Goal: Information Seeking & Learning: Learn about a topic

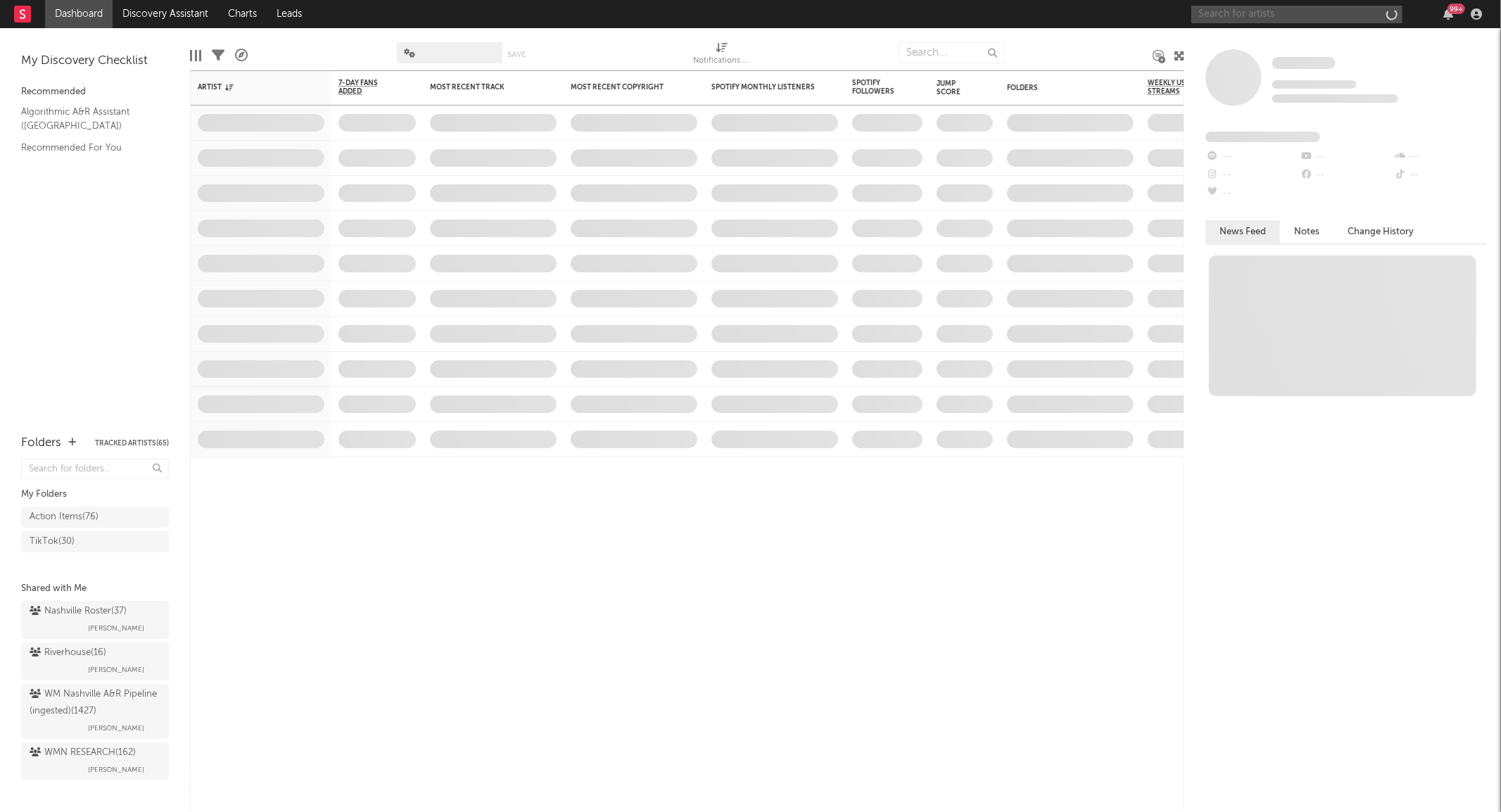
click at [1265, 17] on input "text" at bounding box center [1296, 14] width 211 height 18
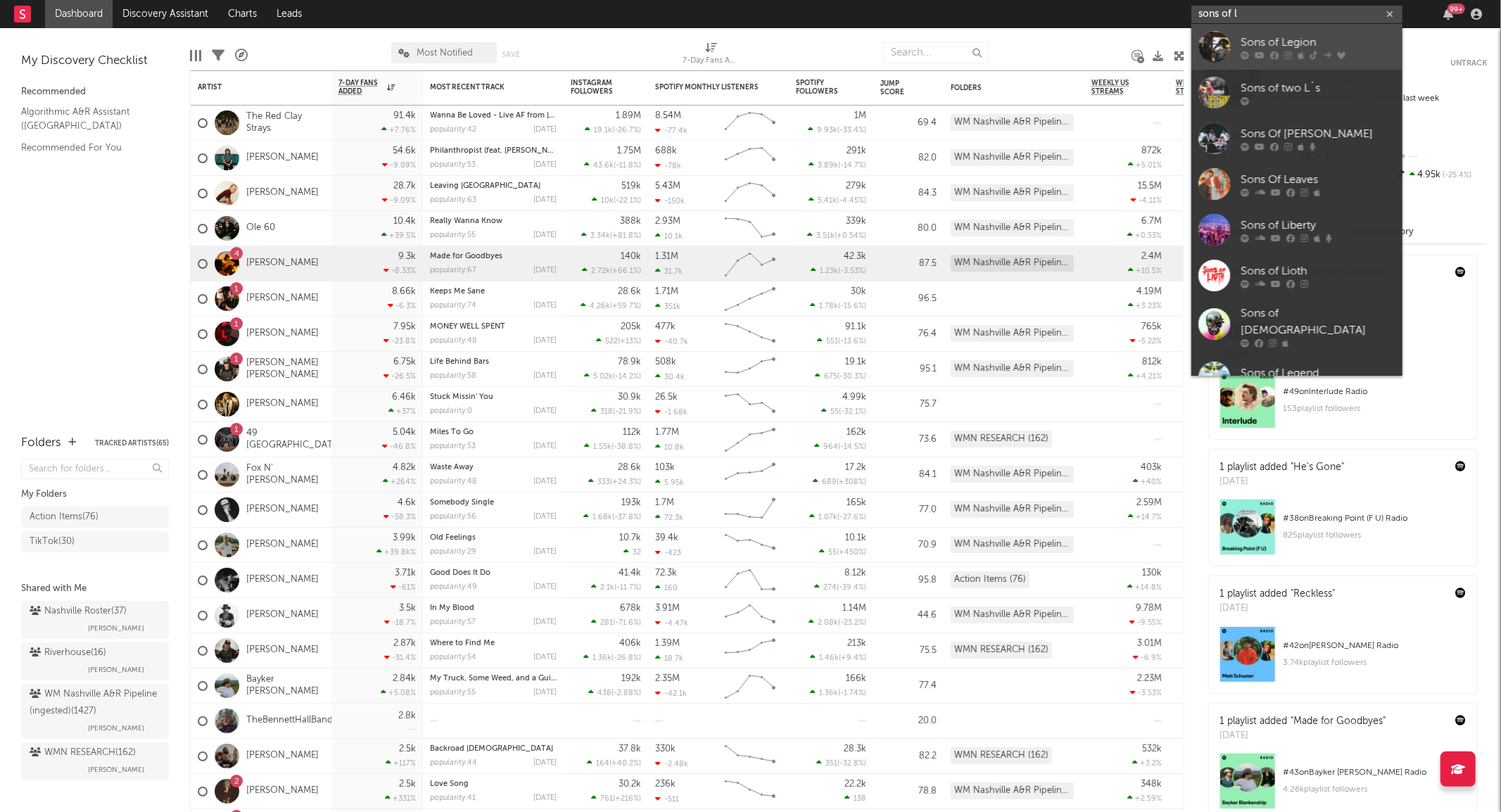
type input "sons of l"
click at [1221, 41] on div at bounding box center [1214, 47] width 32 height 32
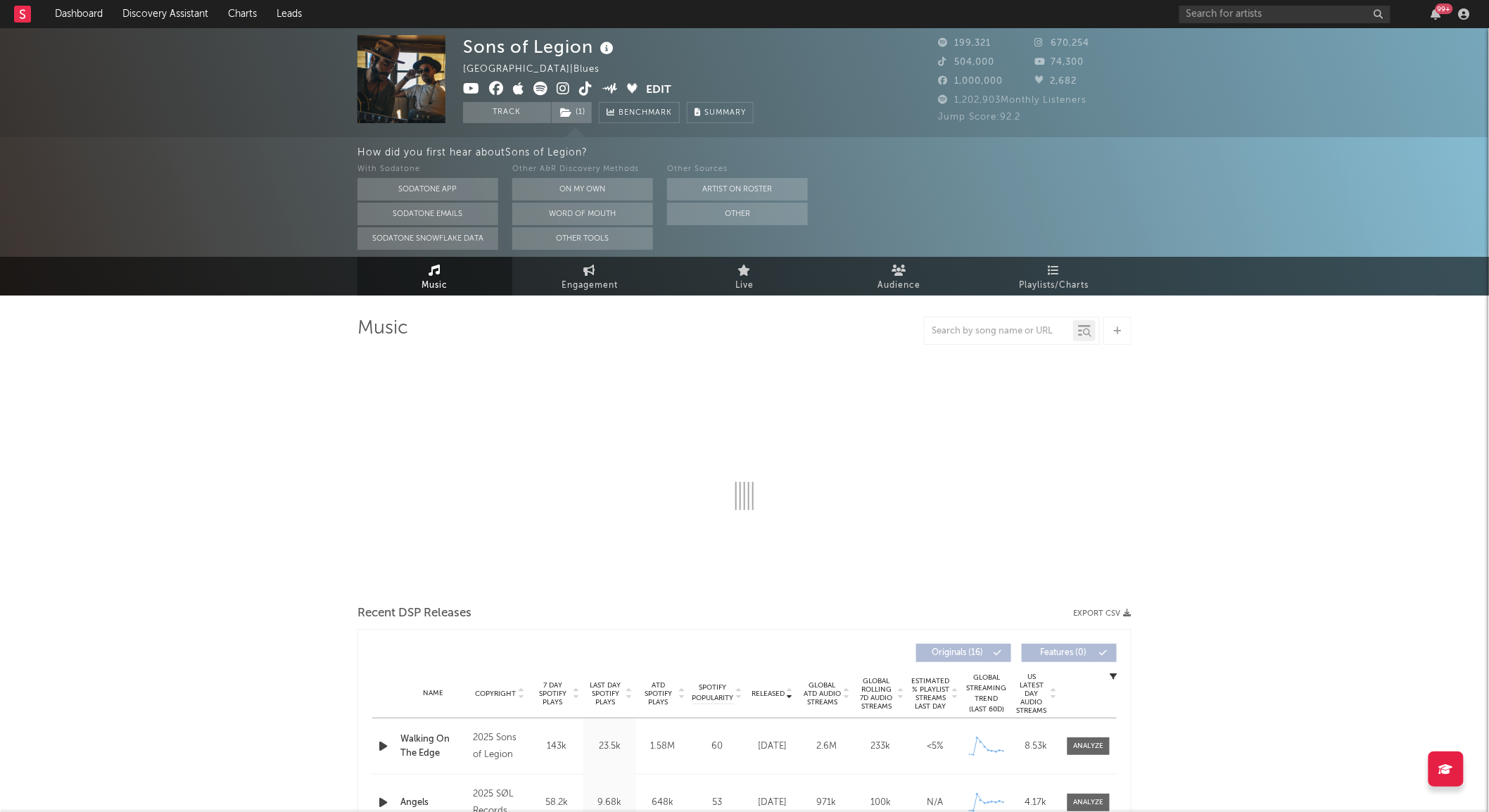
select select "6m"
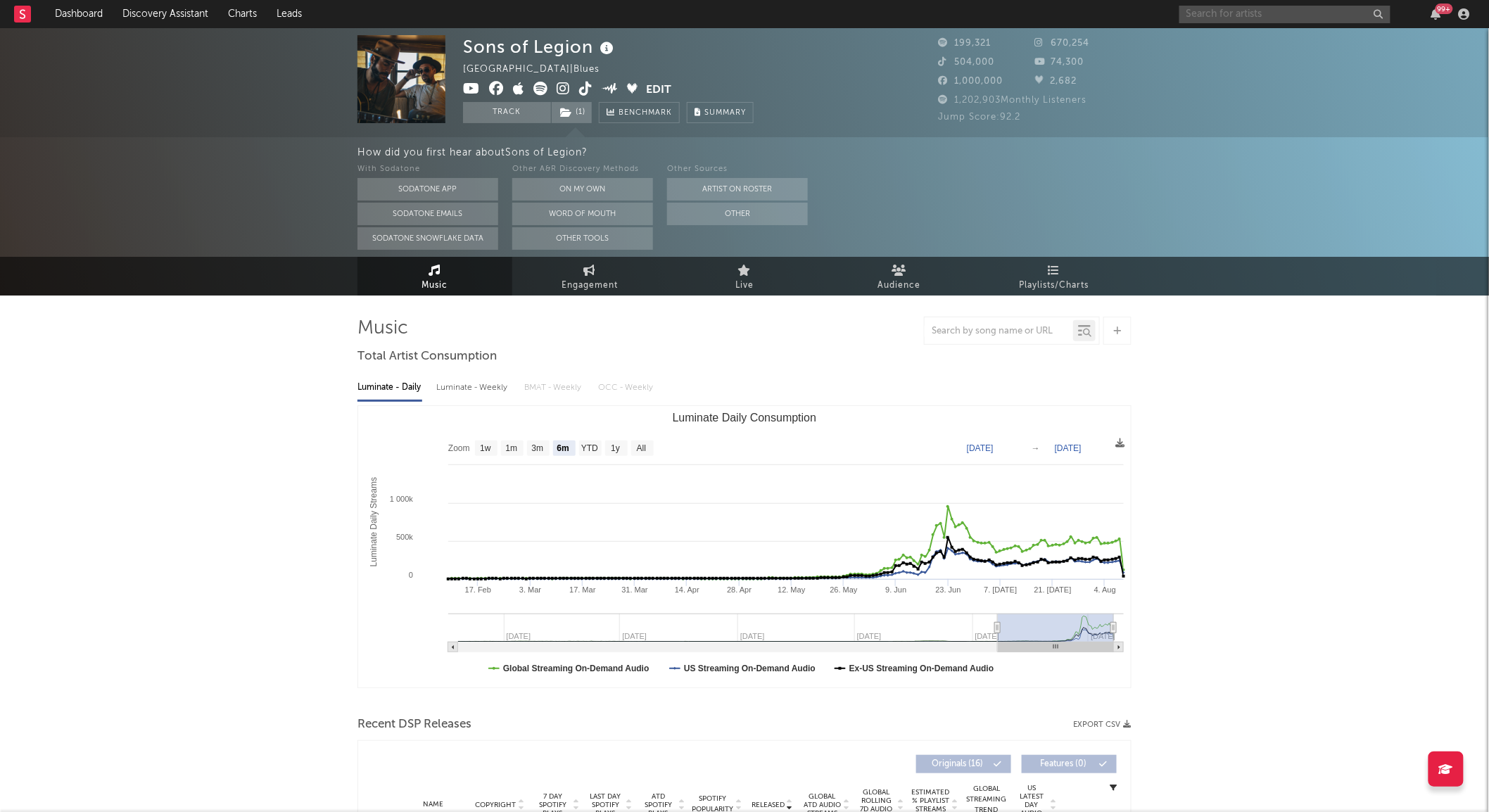
click at [1240, 15] on input "text" at bounding box center [1284, 14] width 211 height 18
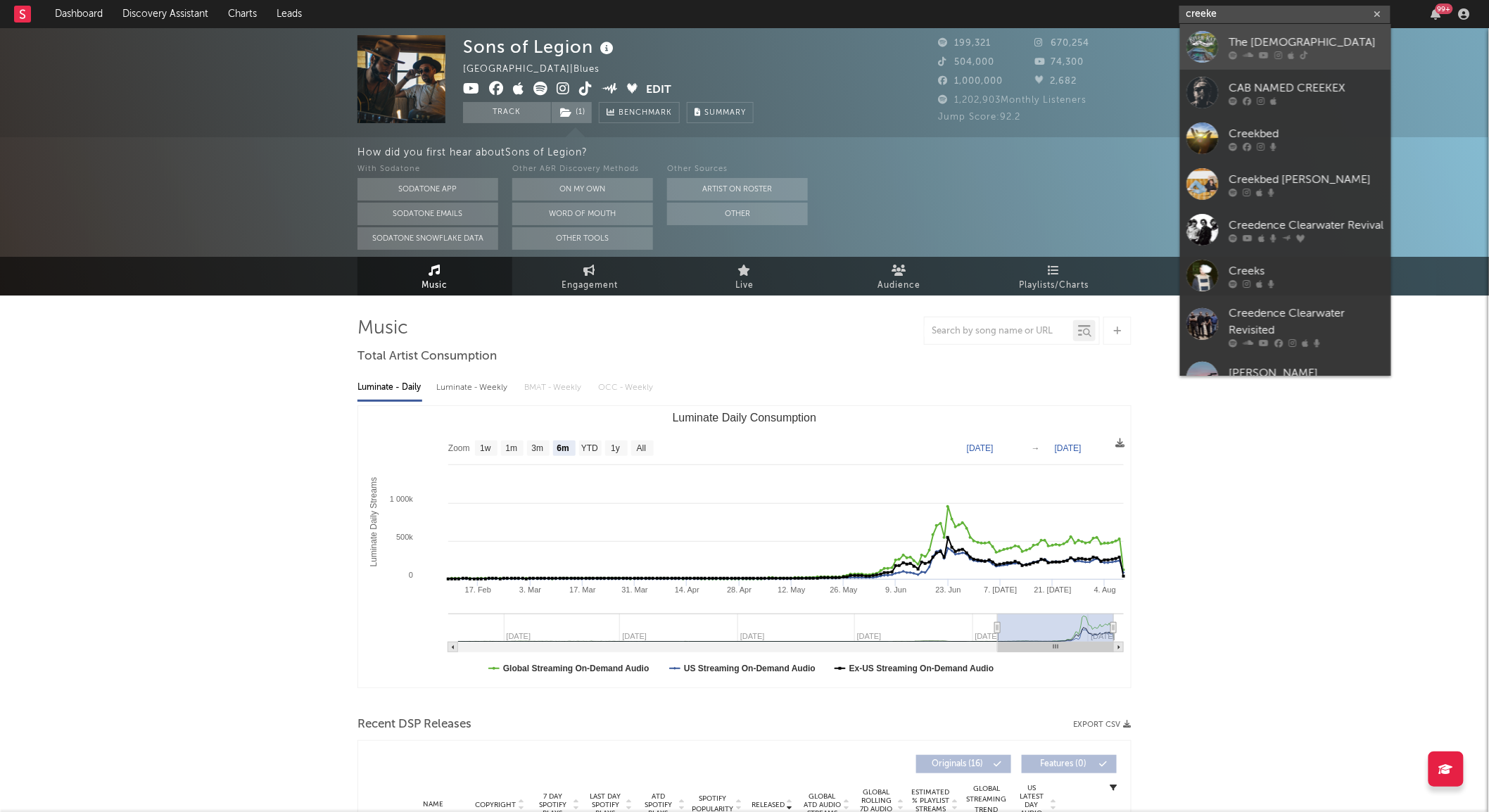
type input "creeke"
click at [1207, 38] on div at bounding box center [1203, 47] width 32 height 32
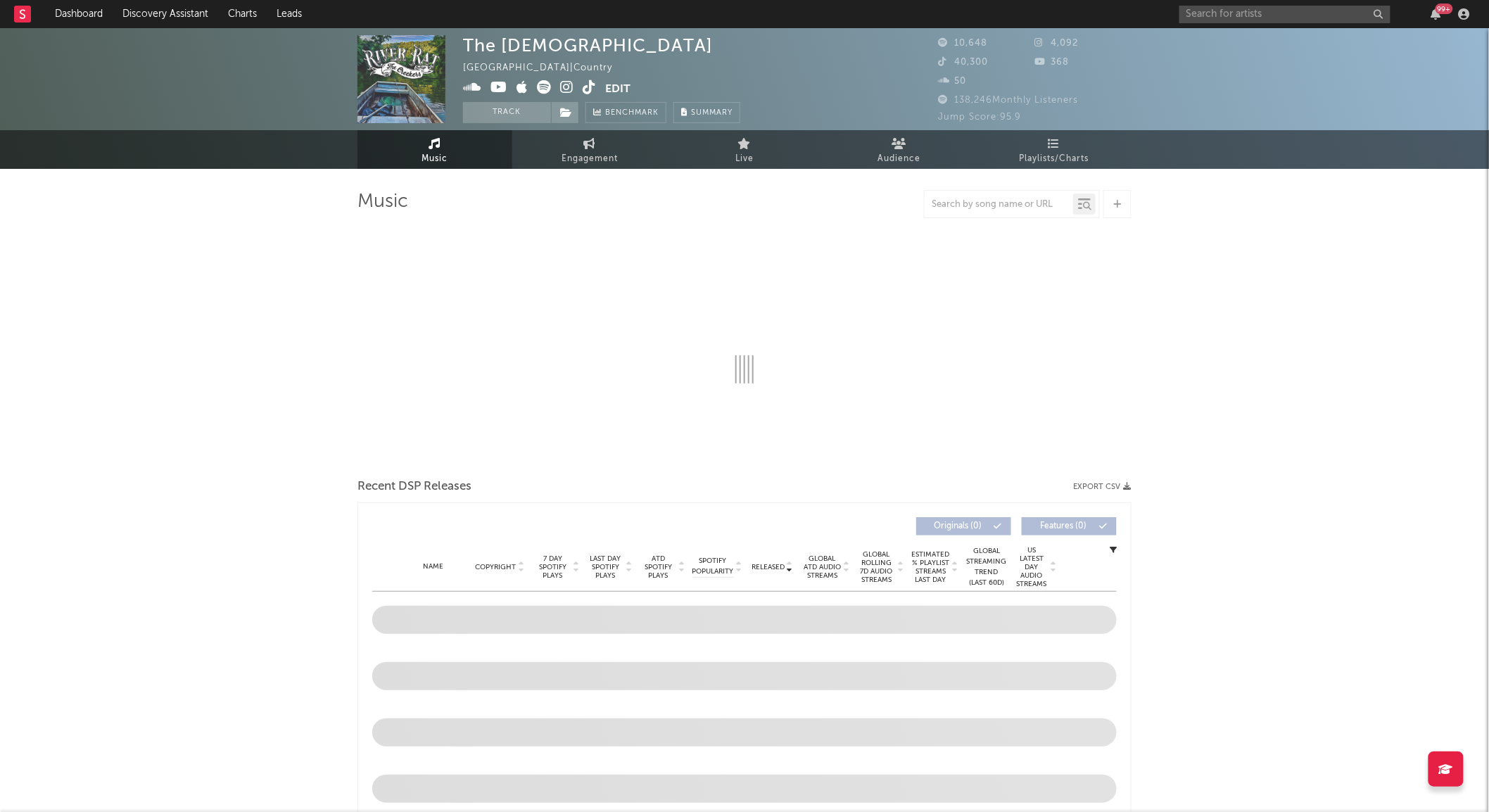
select select "6m"
